Goal: Task Accomplishment & Management: Complete application form

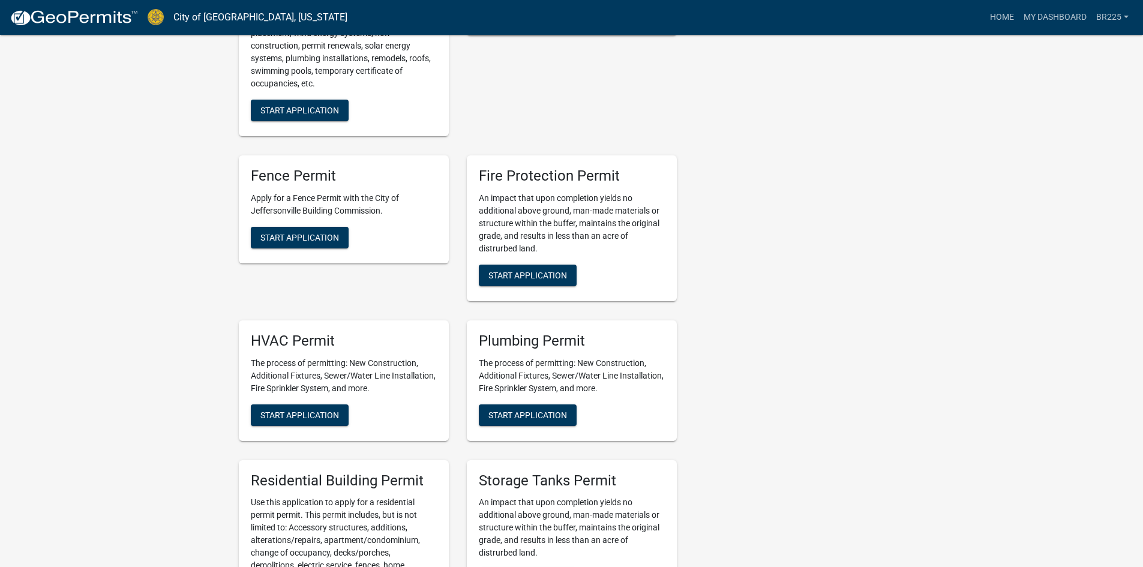
scroll to position [480, 0]
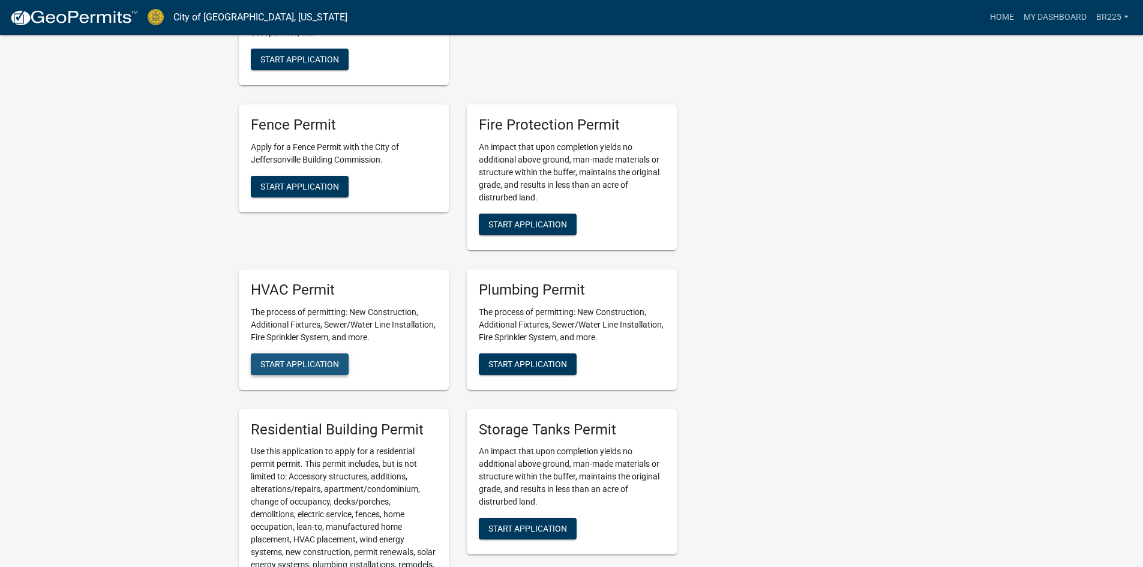
click at [298, 367] on span "Start Application" at bounding box center [299, 364] width 79 height 10
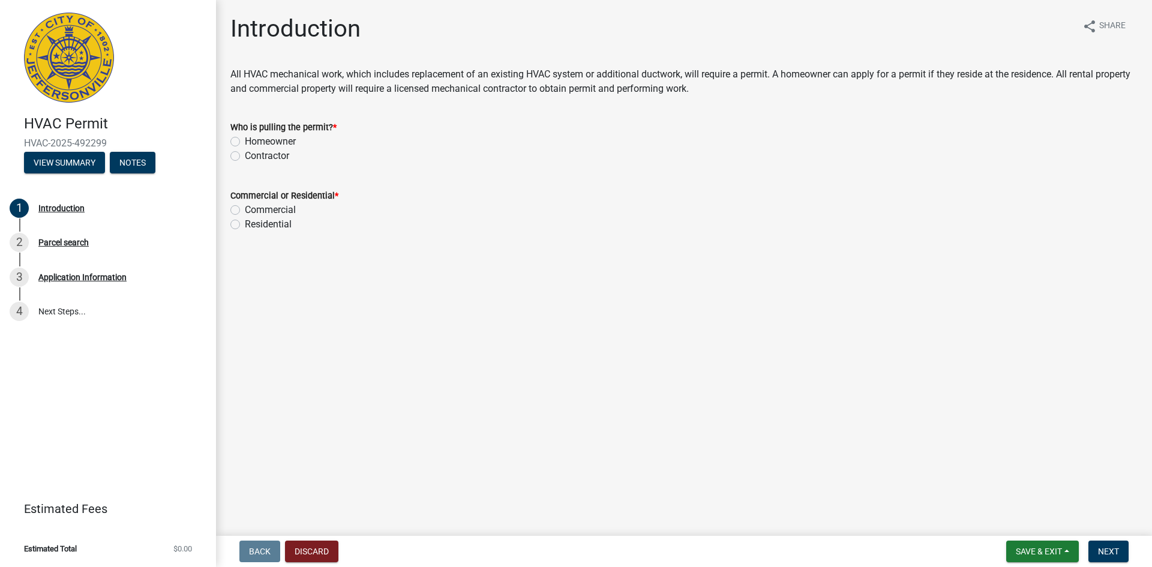
click at [245, 154] on label "Contractor" at bounding box center [267, 156] width 44 height 14
click at [245, 154] on input "Contractor" at bounding box center [249, 153] width 8 height 8
radio input "true"
click at [245, 223] on label "Residential" at bounding box center [268, 224] width 47 height 14
click at [245, 223] on input "Residential" at bounding box center [249, 221] width 8 height 8
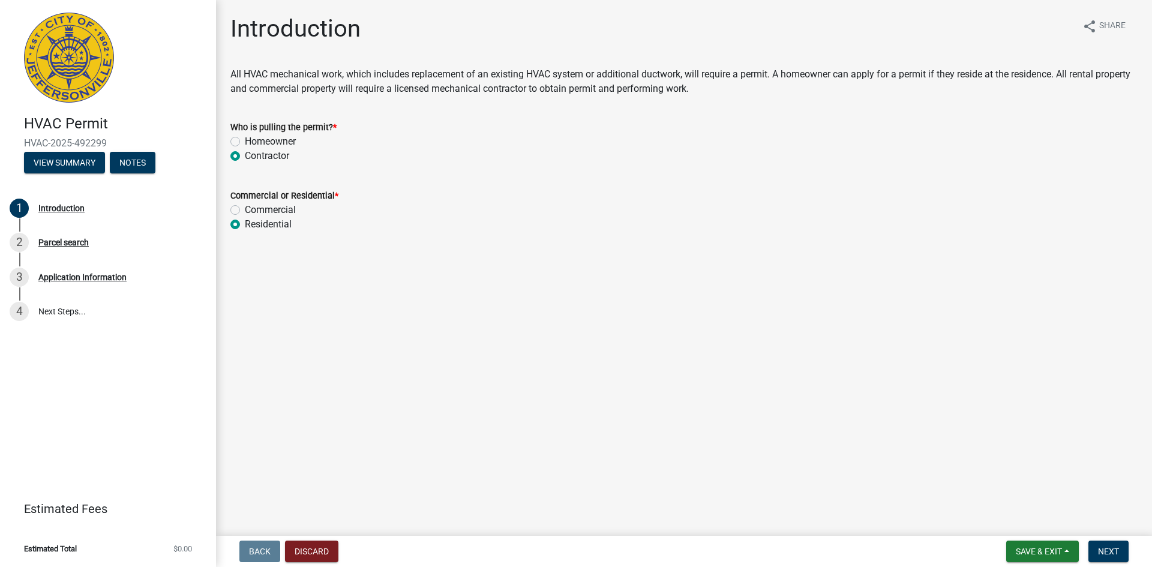
radio input "true"
click at [1109, 551] on span "Next" at bounding box center [1108, 552] width 21 height 10
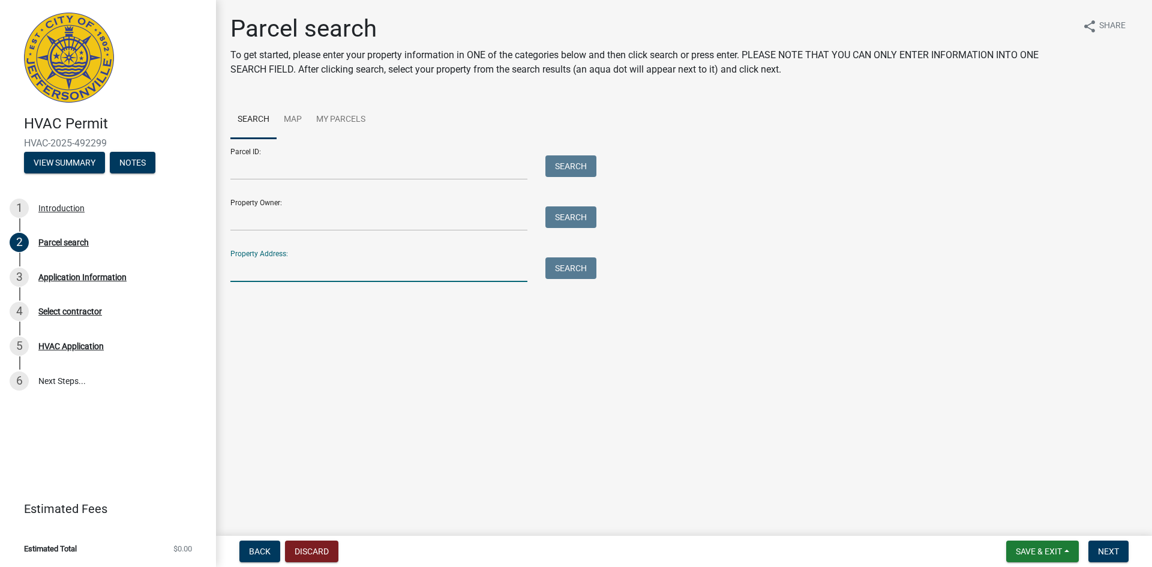
click at [235, 272] on input "Property Address:" at bounding box center [378, 269] width 297 height 25
type input "909 Carriage House Court"
click at [559, 271] on button "Search" at bounding box center [570, 268] width 51 height 22
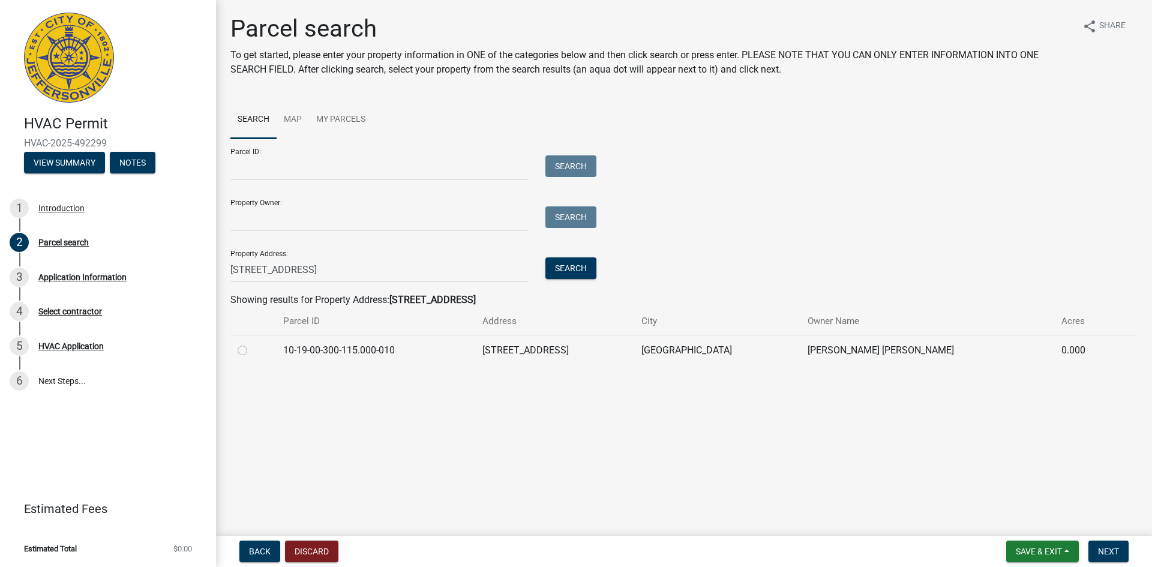
click at [252, 343] on label at bounding box center [252, 343] width 0 height 0
click at [252, 350] on input "radio" at bounding box center [256, 347] width 8 height 8
radio input "true"
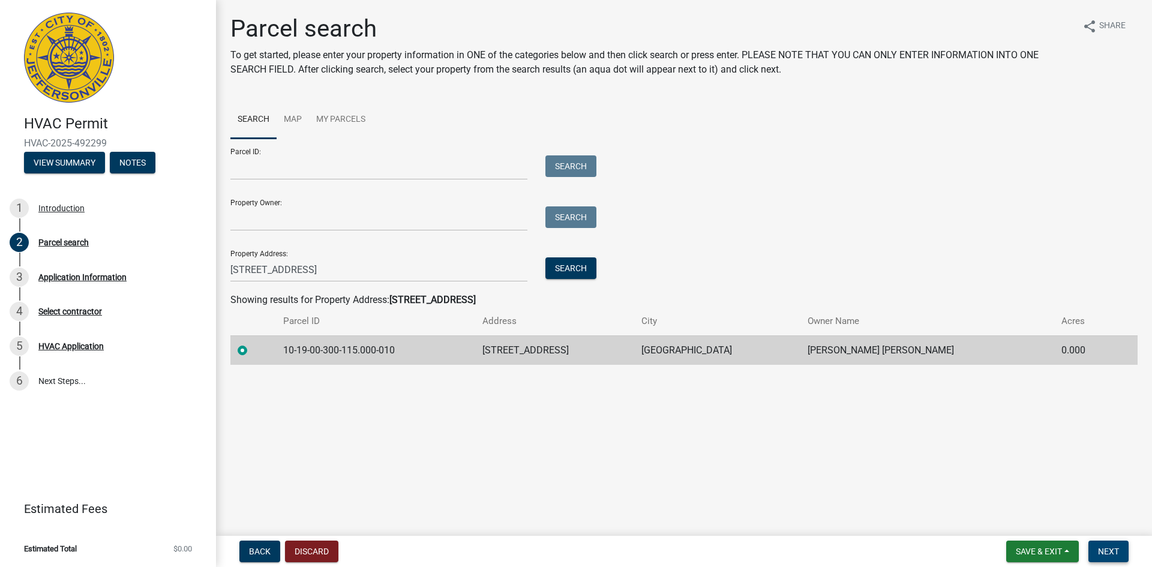
click at [1102, 554] on span "Next" at bounding box center [1108, 552] width 21 height 10
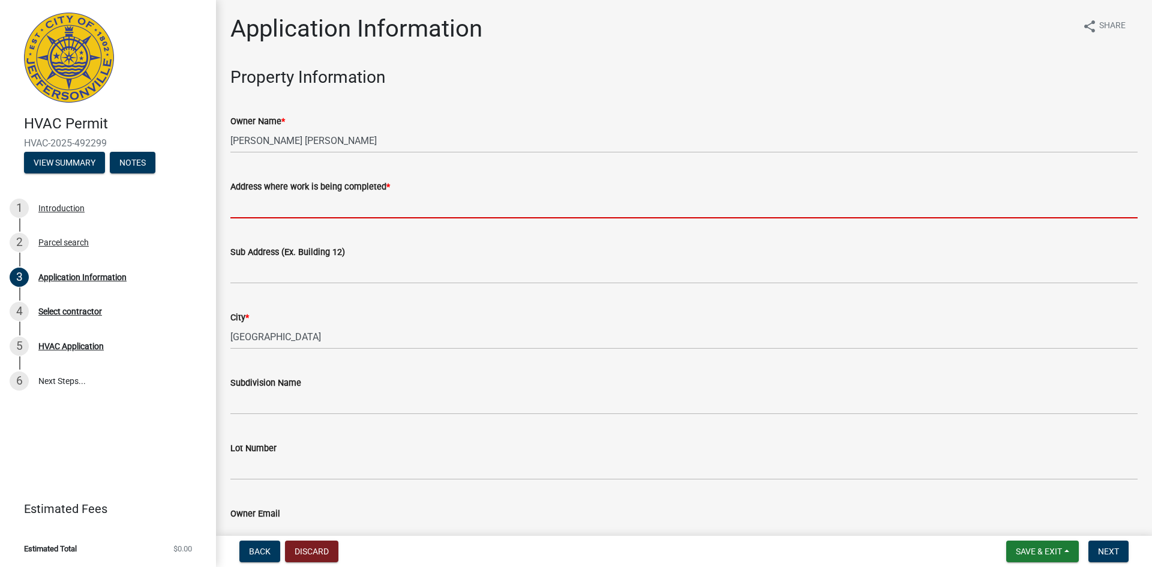
click at [261, 206] on input "Address where work is being completed *" at bounding box center [683, 206] width 907 height 25
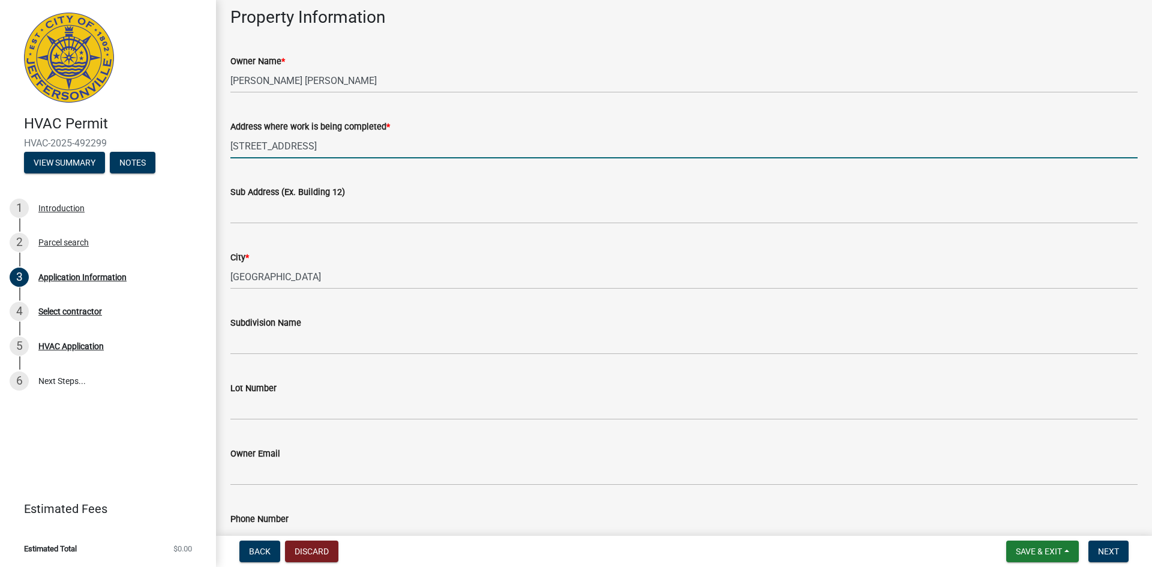
scroll to position [120, 0]
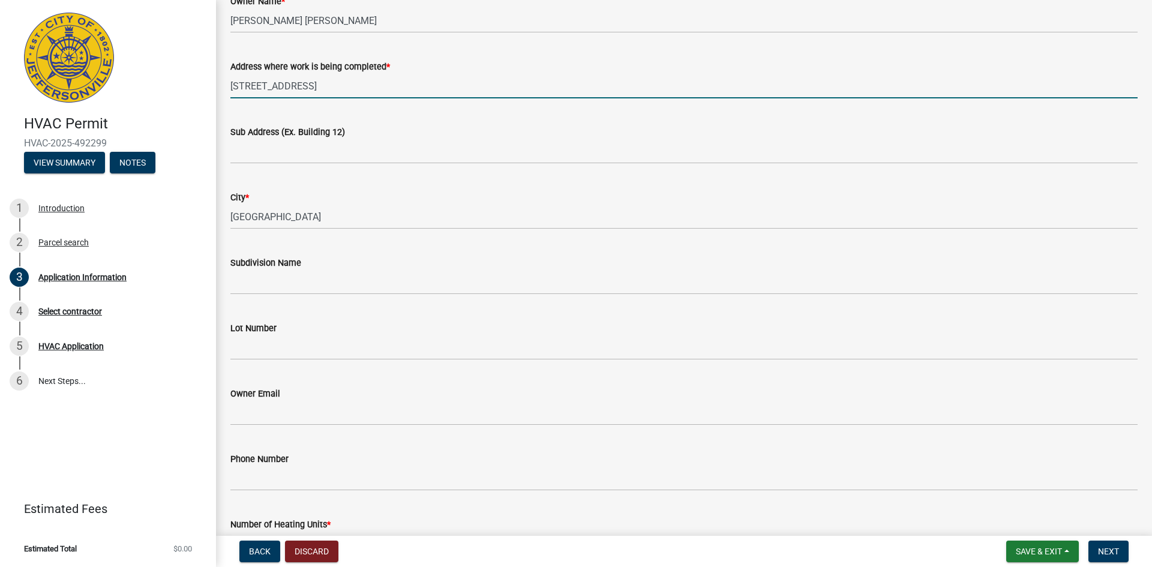
type input "909 Carriage House Court"
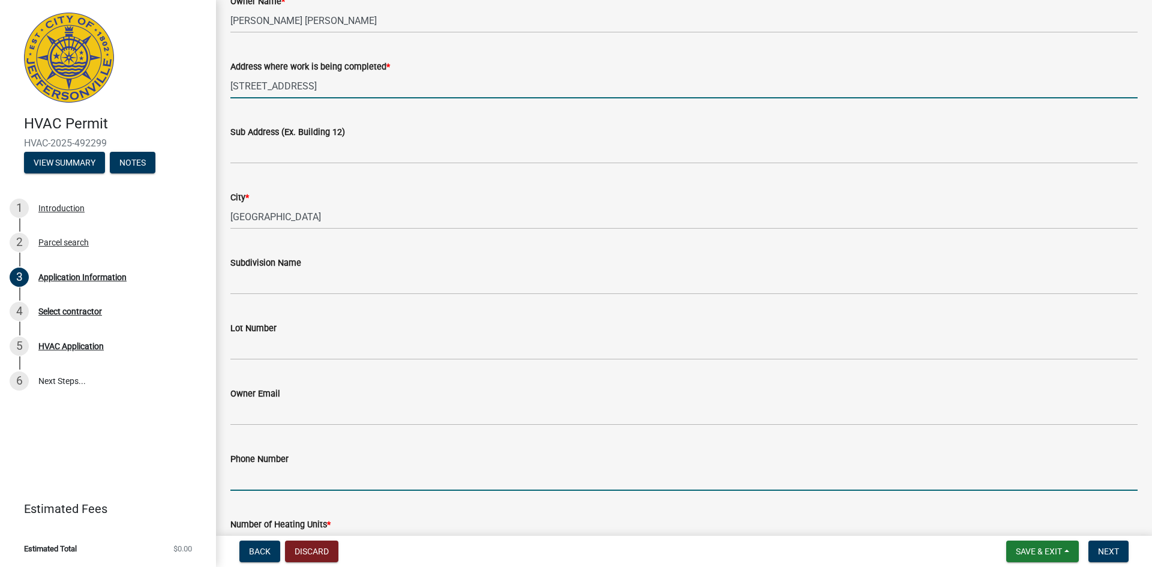
click at [284, 483] on input "Phone Number" at bounding box center [683, 478] width 907 height 25
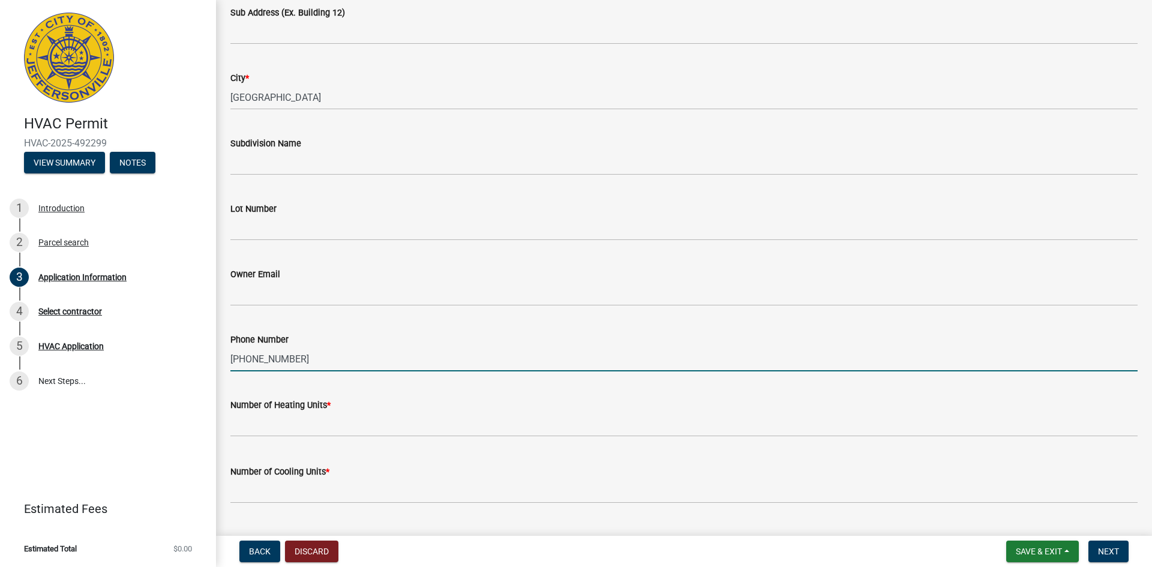
scroll to position [240, 0]
type input "812-987-7709"
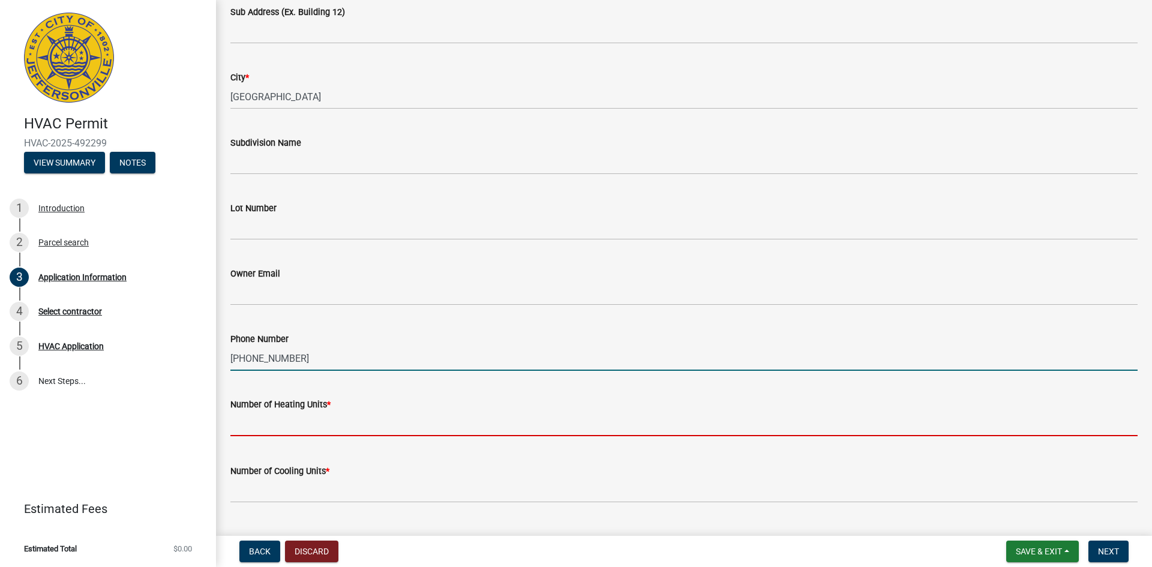
click at [322, 431] on input "text" at bounding box center [683, 424] width 907 height 25
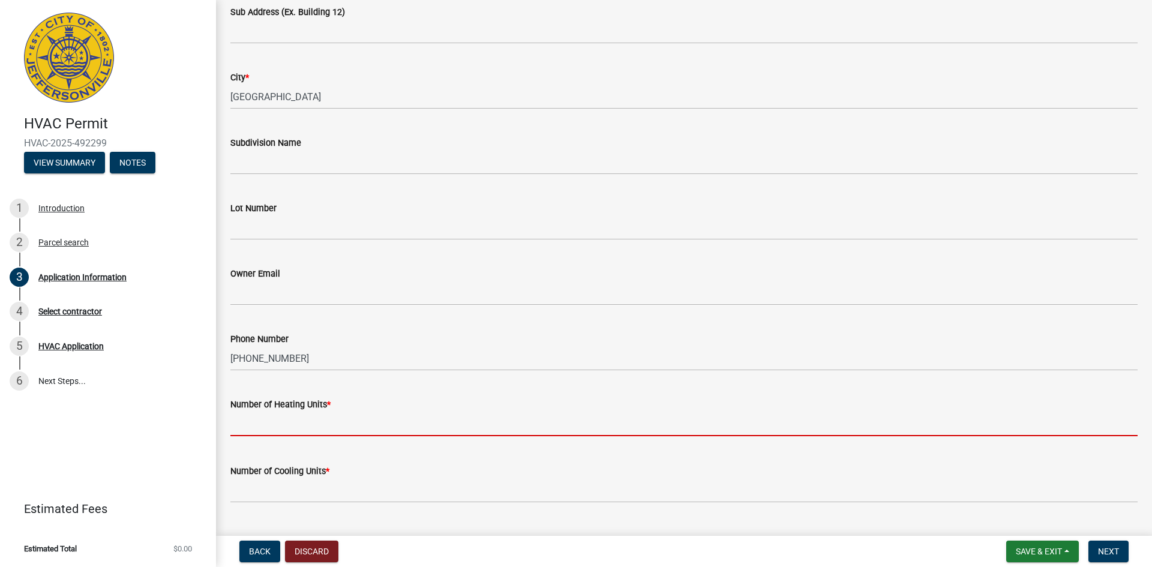
type input "1"
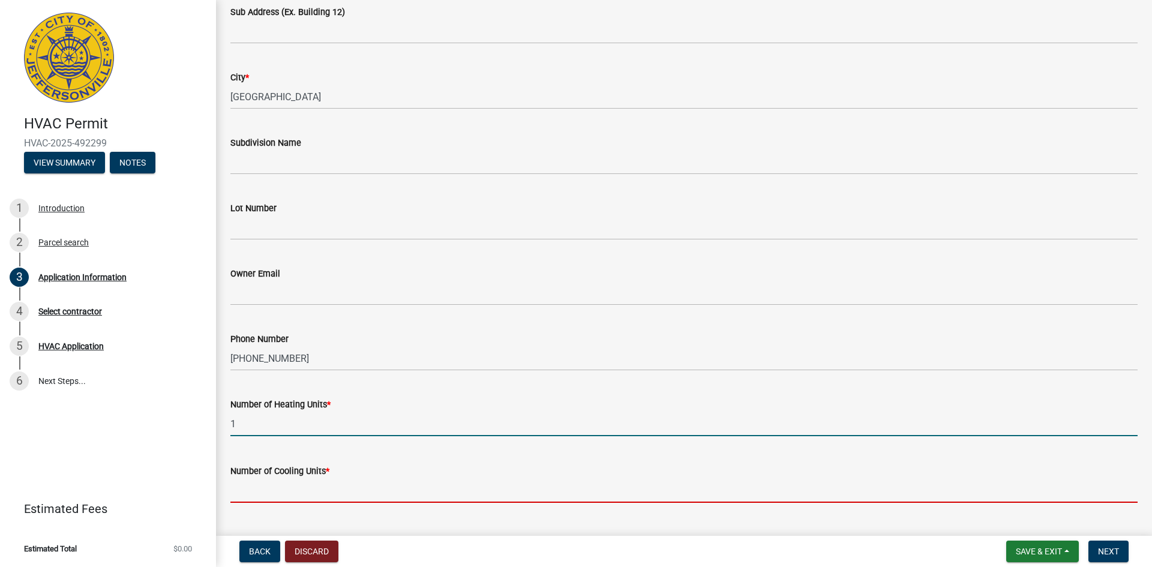
click at [283, 496] on input "text" at bounding box center [683, 490] width 907 height 25
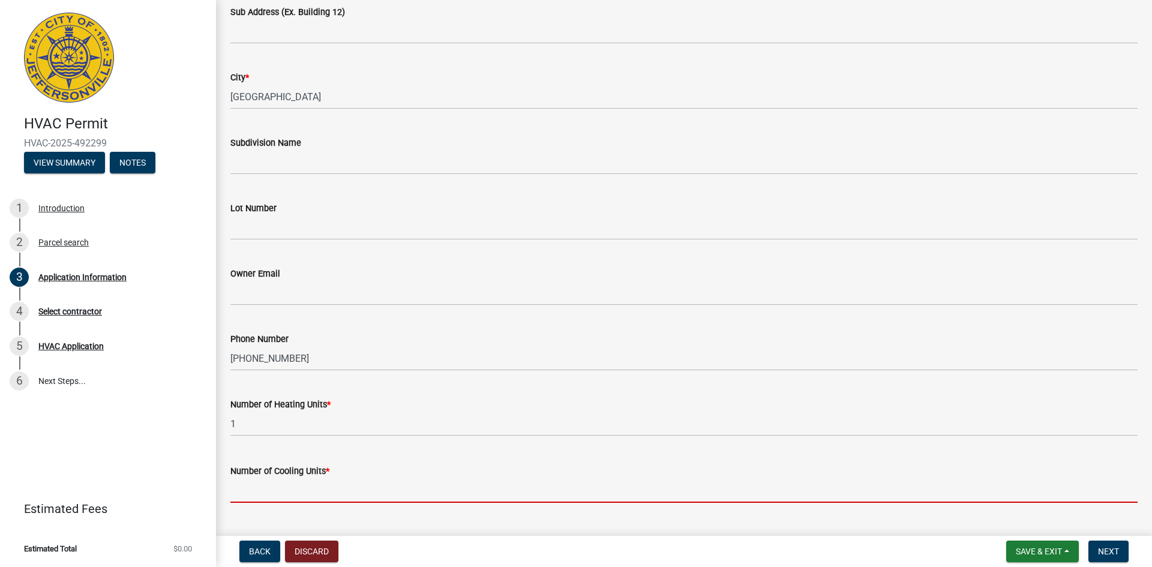
type input "1"
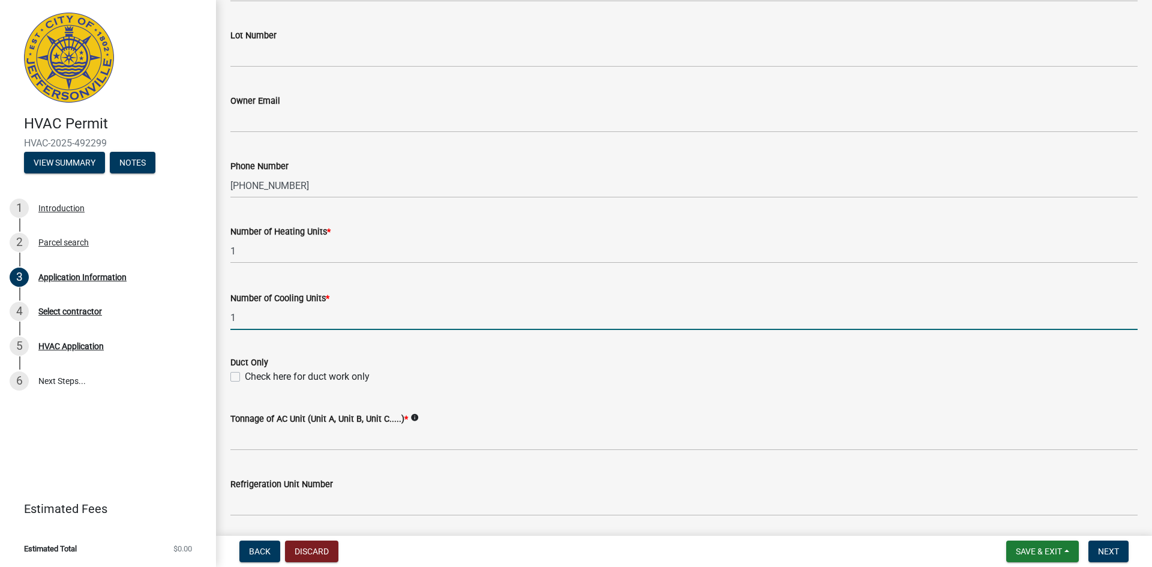
scroll to position [420, 0]
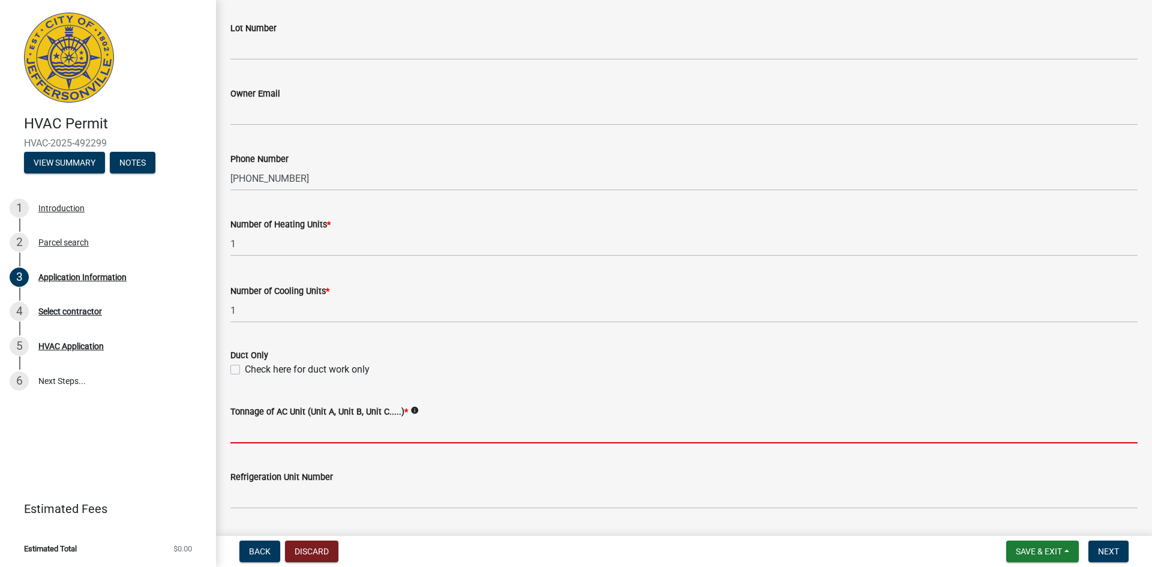
click at [305, 437] on input "Tonnage of AC Unit (Unit A, Unit B, Unit C.....) *" at bounding box center [683, 431] width 907 height 25
type input "2 1/2 ton"
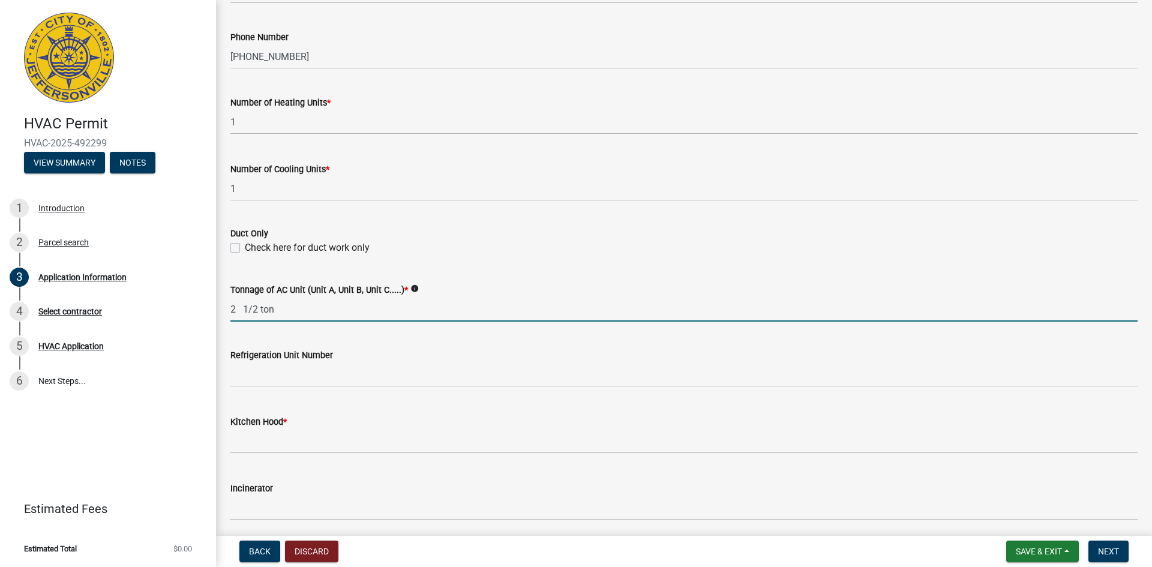
scroll to position [600, 0]
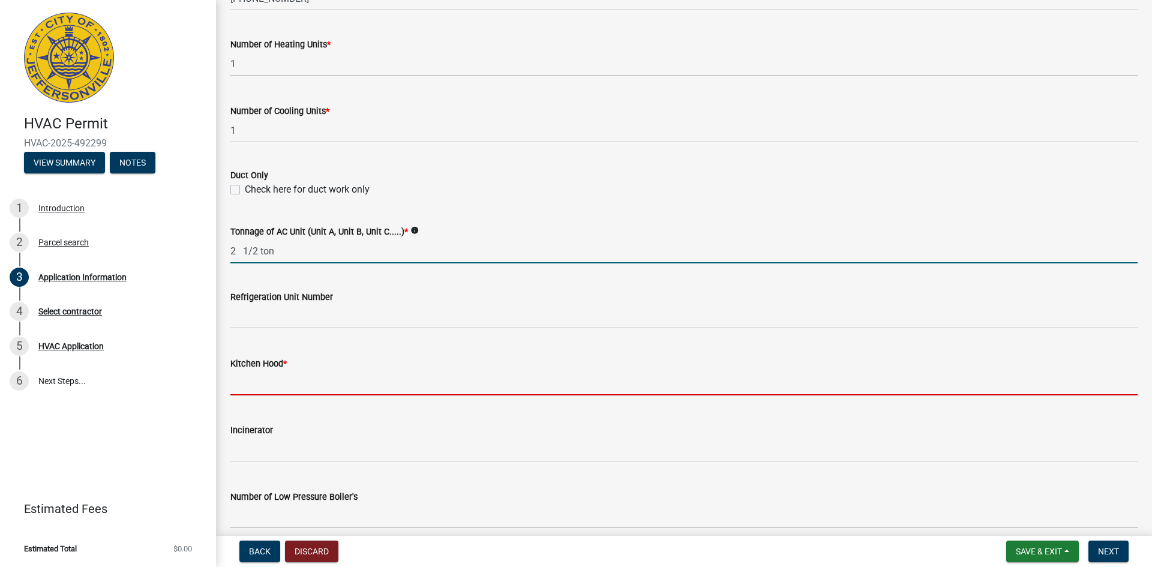
click at [325, 391] on input "text" at bounding box center [683, 383] width 907 height 25
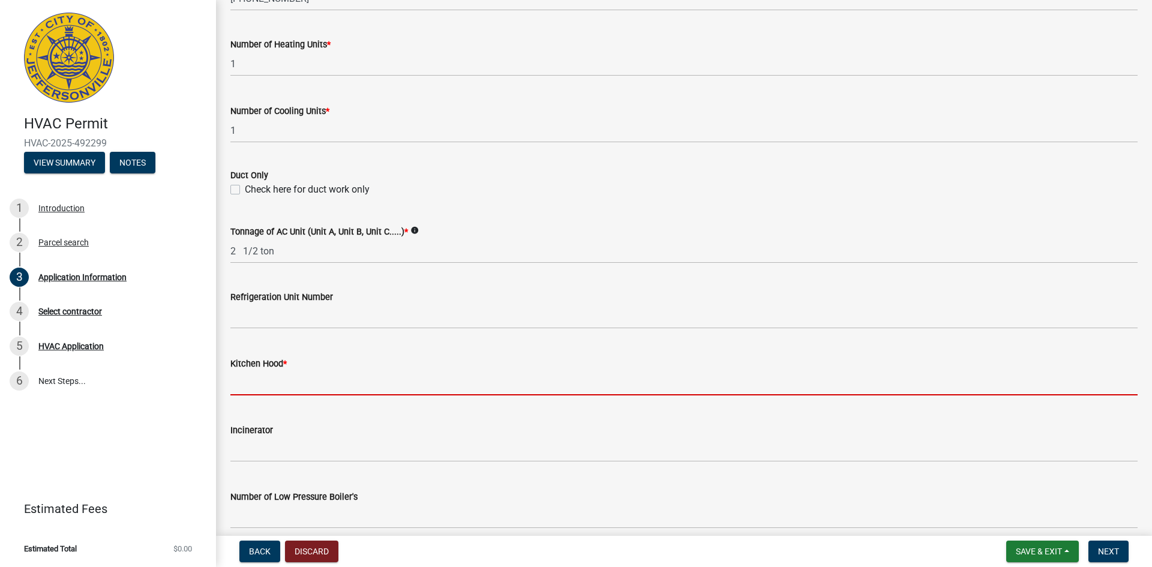
type input "0"
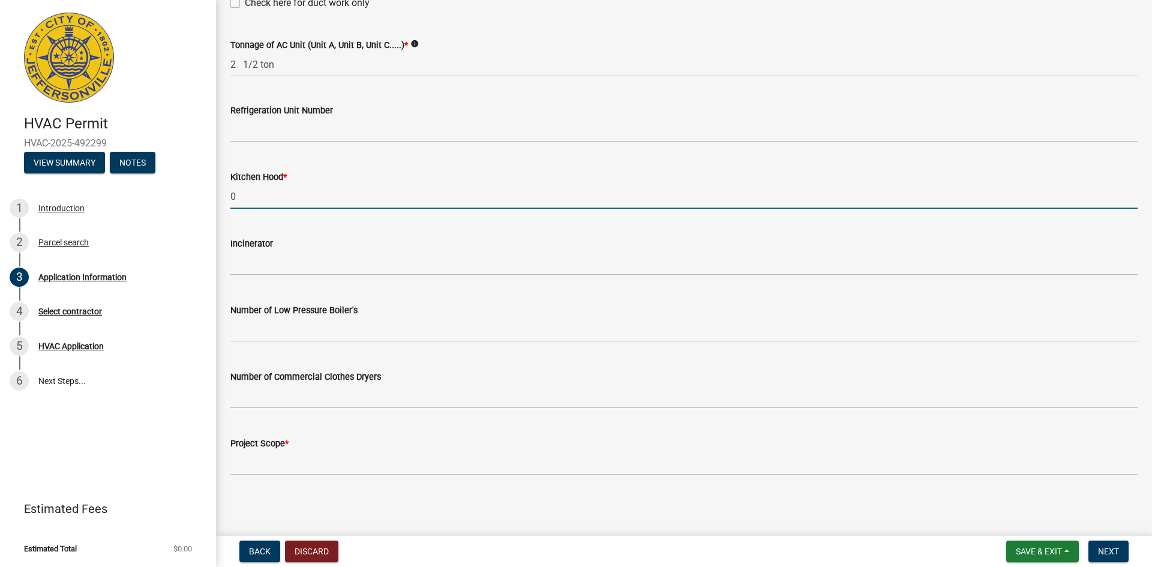
scroll to position [787, 0]
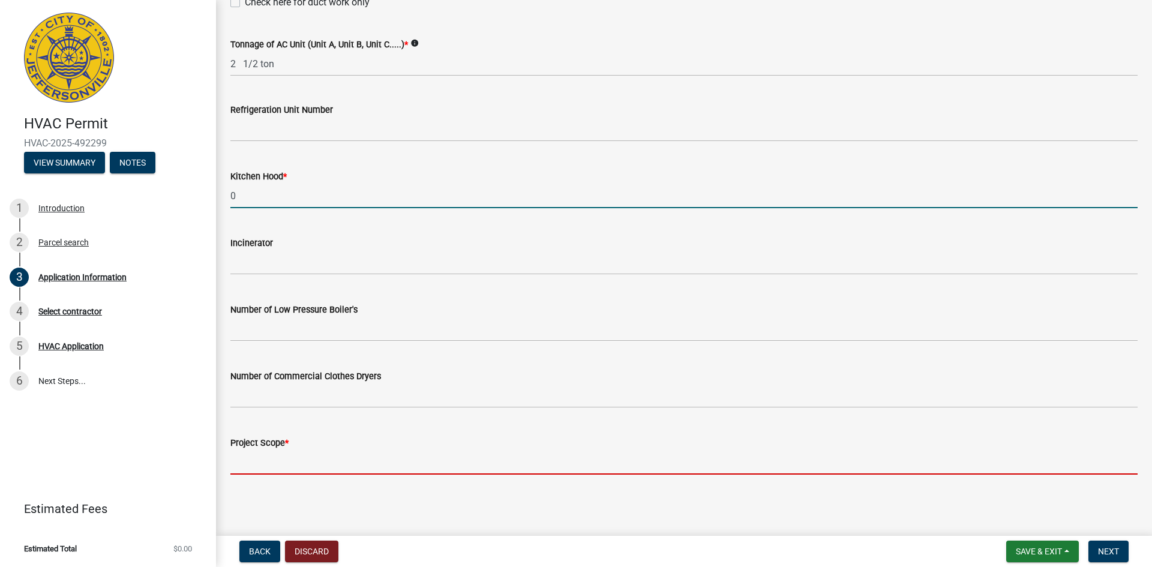
click at [336, 460] on input "Project Scope *" at bounding box center [683, 462] width 907 height 25
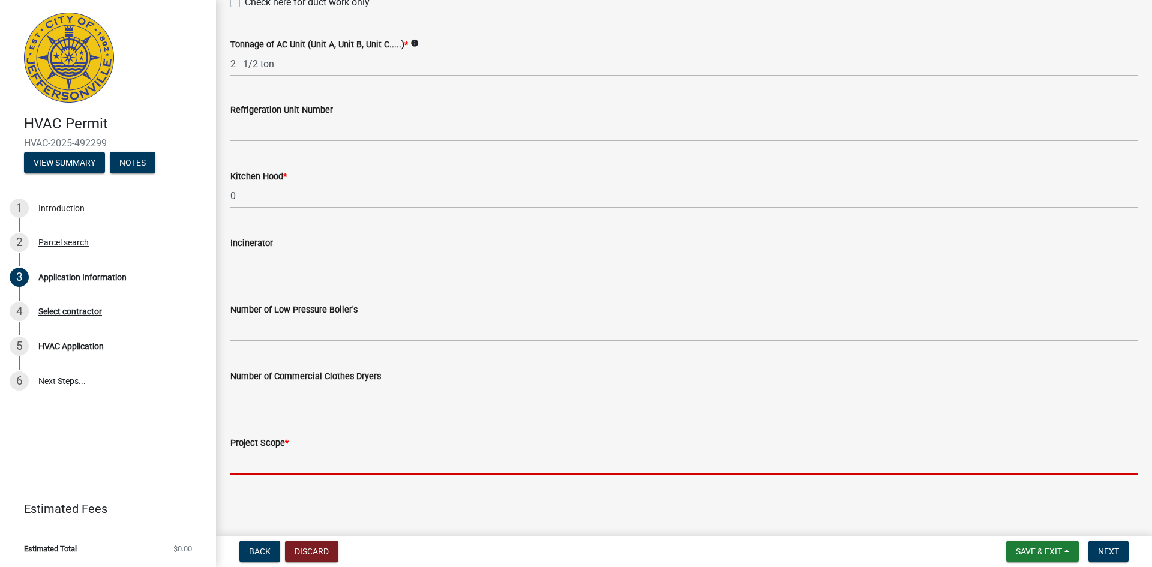
type input "replace furnace and ac"
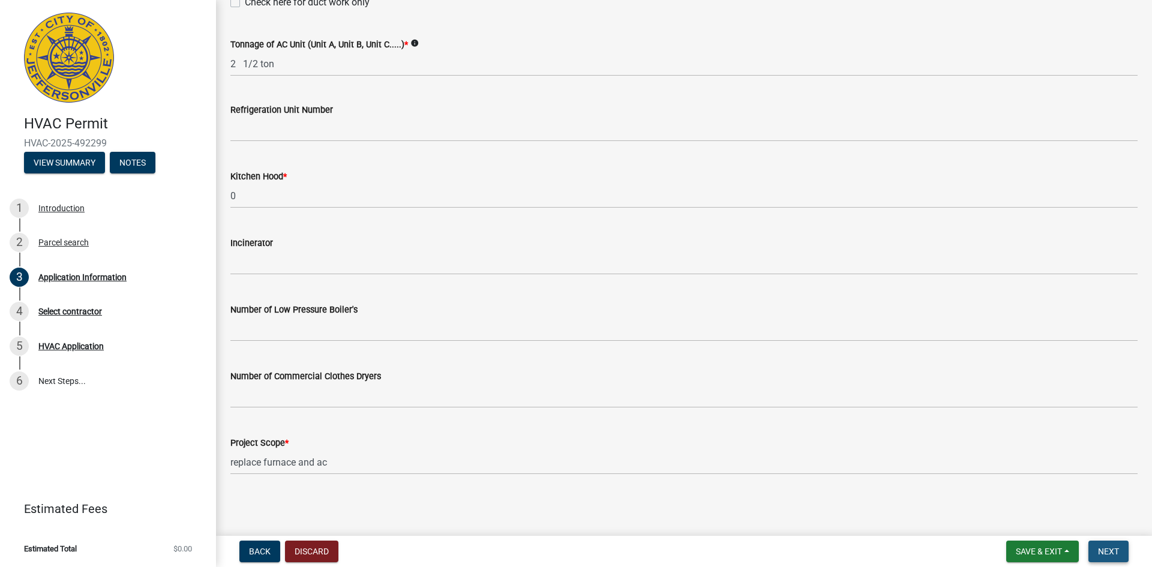
click at [1113, 555] on span "Next" at bounding box center [1108, 552] width 21 height 10
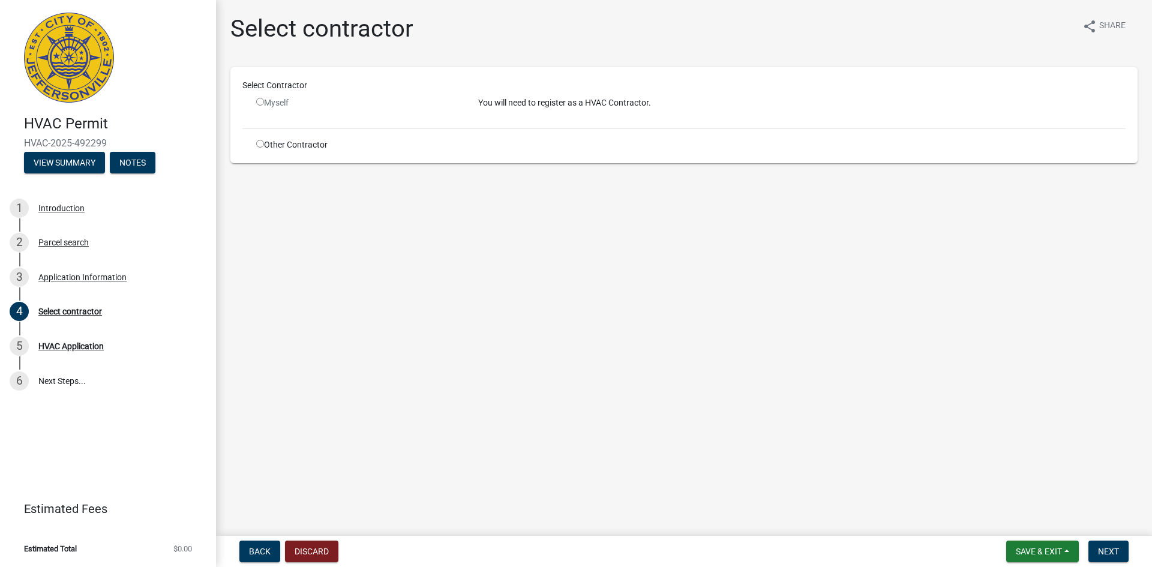
click at [259, 144] on input "radio" at bounding box center [260, 144] width 8 height 8
radio input "true"
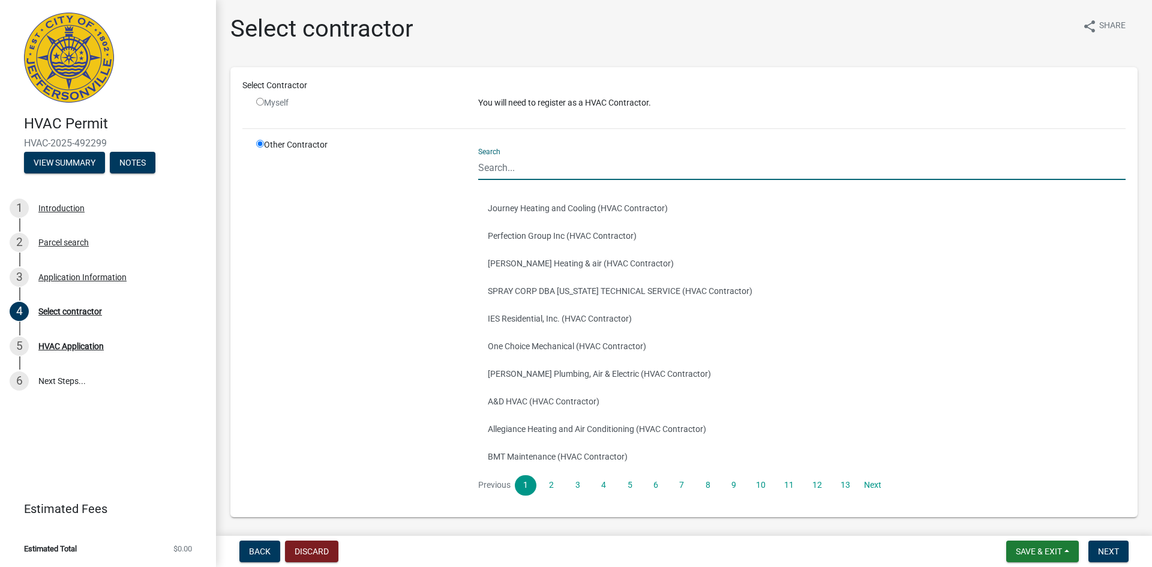
click at [545, 171] on input "Search" at bounding box center [801, 167] width 647 height 25
type input "BJ"
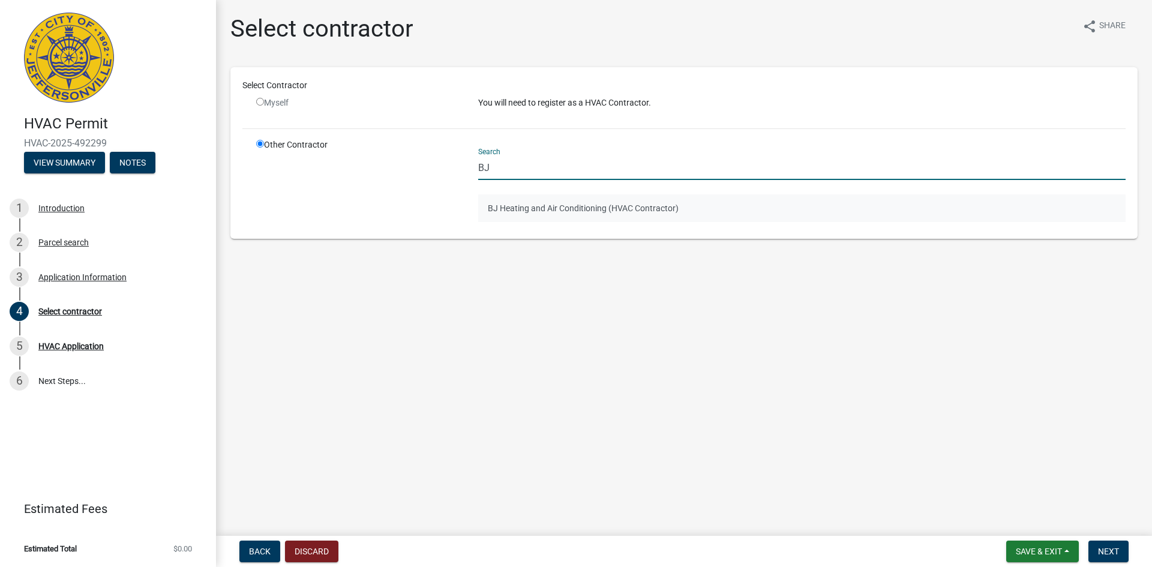
click at [545, 205] on button "BJ Heating and Air Conditioning (HVAC Contractor)" at bounding box center [801, 208] width 647 height 28
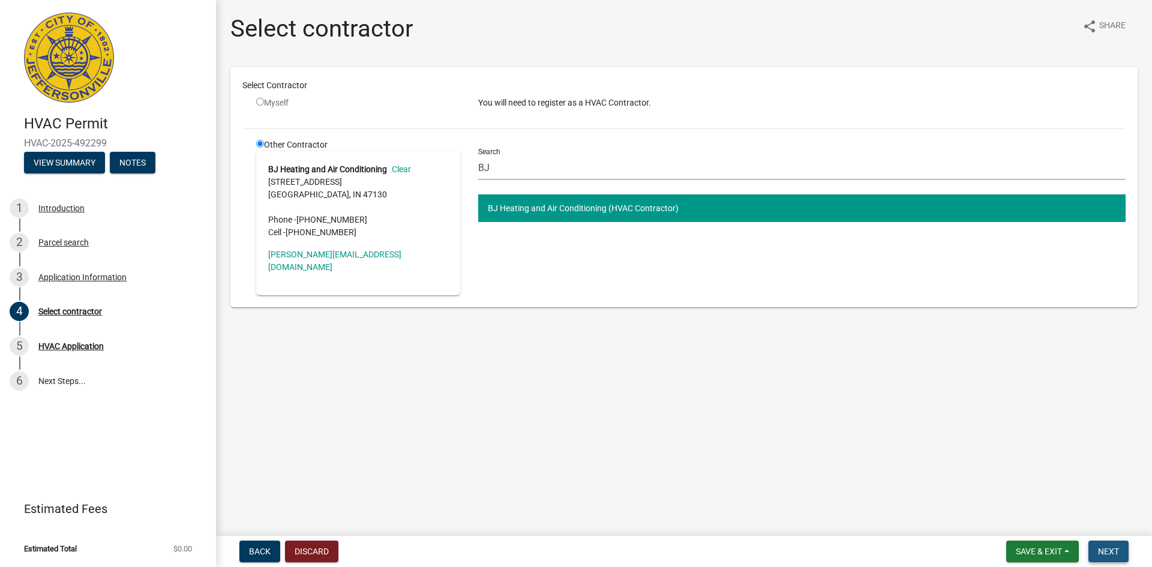
click at [1111, 548] on span "Next" at bounding box center [1108, 552] width 21 height 10
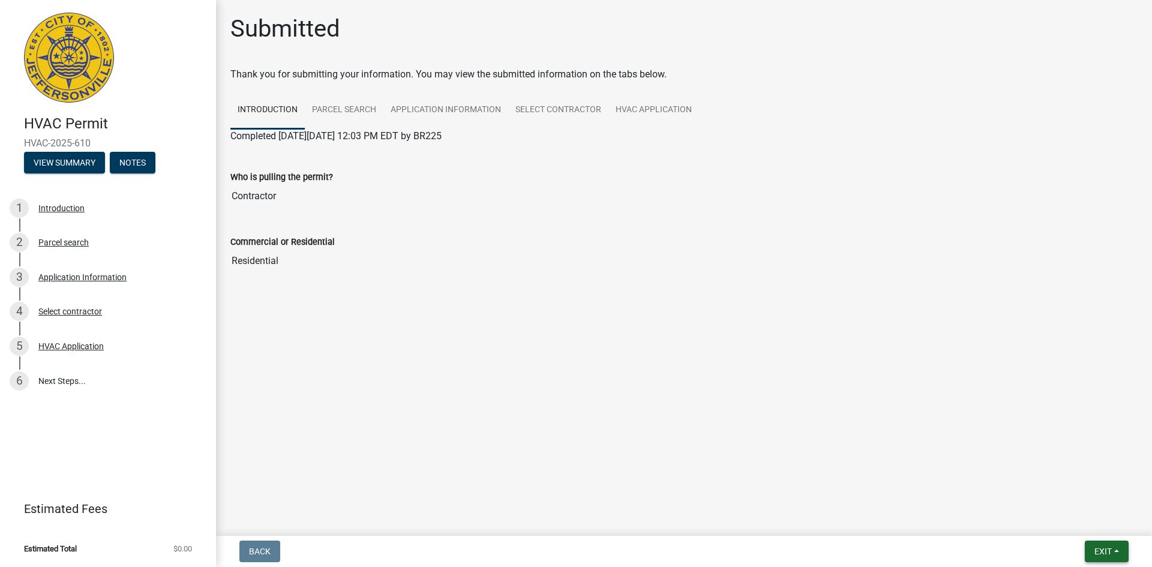
click at [1095, 549] on span "Exit" at bounding box center [1102, 552] width 17 height 10
click at [1071, 522] on button "Save & Exit" at bounding box center [1080, 520] width 96 height 29
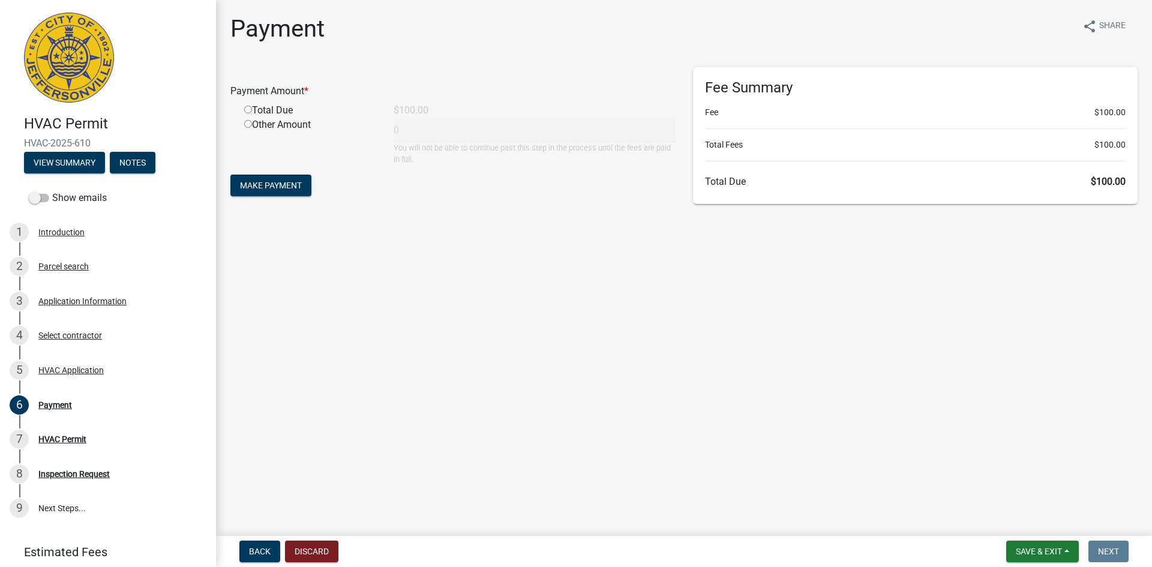
click at [249, 112] on input "radio" at bounding box center [248, 110] width 8 height 8
radio input "true"
type input "100"
click at [270, 185] on span "Make Payment" at bounding box center [271, 186] width 62 height 10
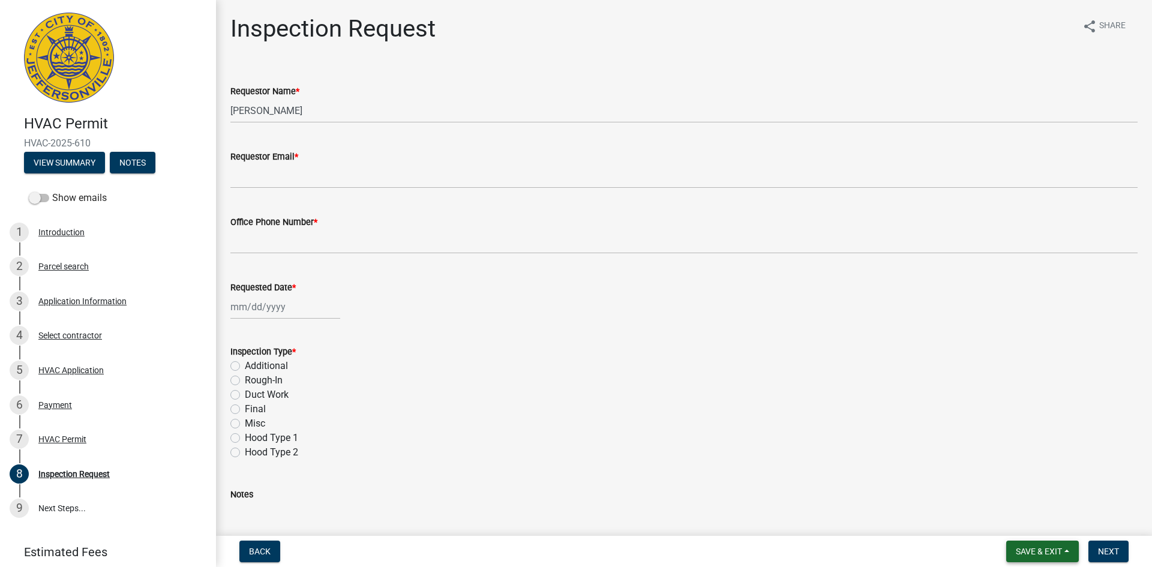
click at [1047, 548] on span "Save & Exit" at bounding box center [1039, 552] width 46 height 10
click at [1034, 523] on button "Save & Exit" at bounding box center [1031, 520] width 96 height 29
